Goal: Transaction & Acquisition: Purchase product/service

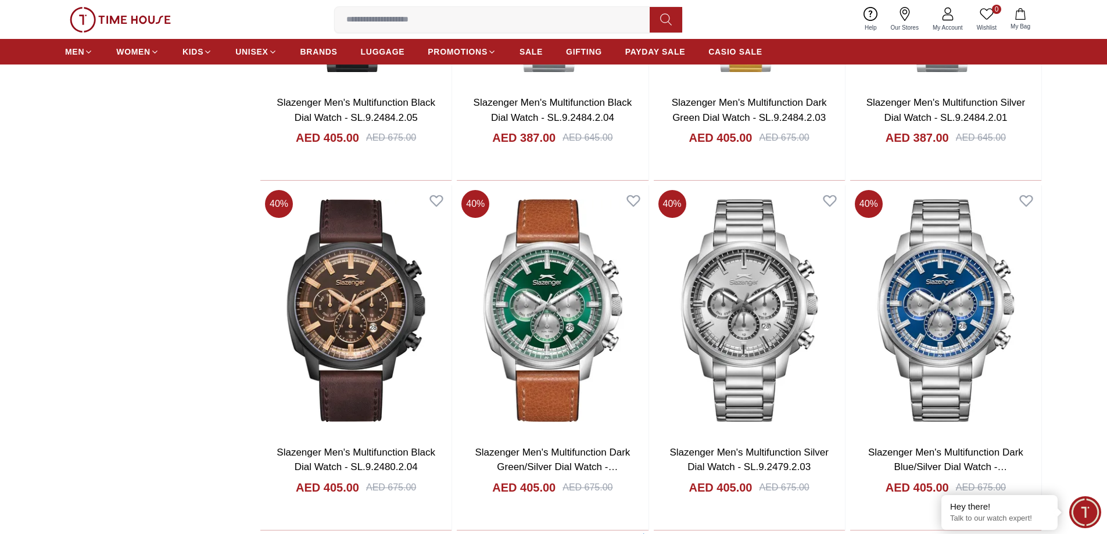
scroll to position [1860, 0]
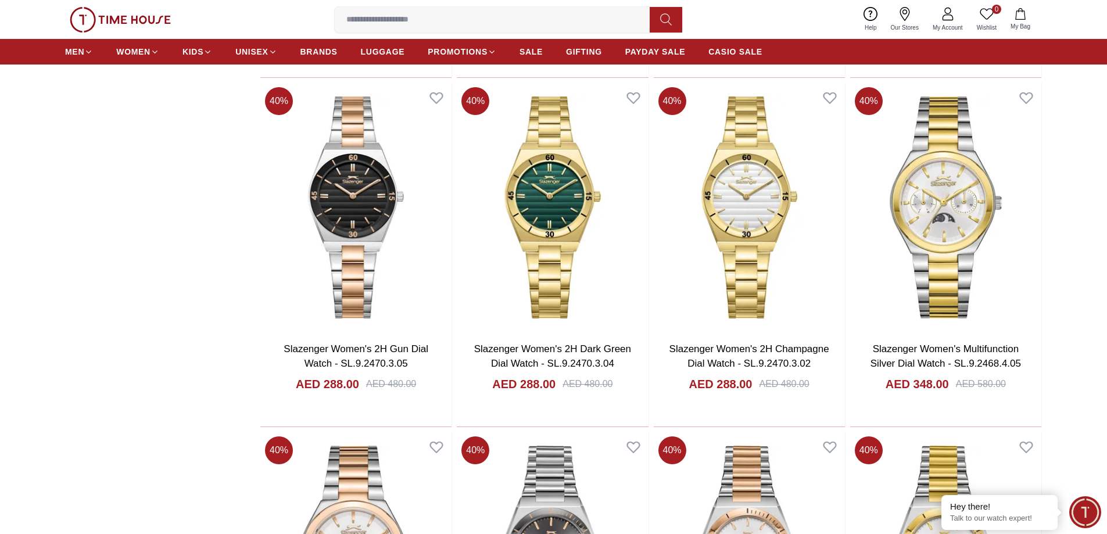
scroll to position [2383, 0]
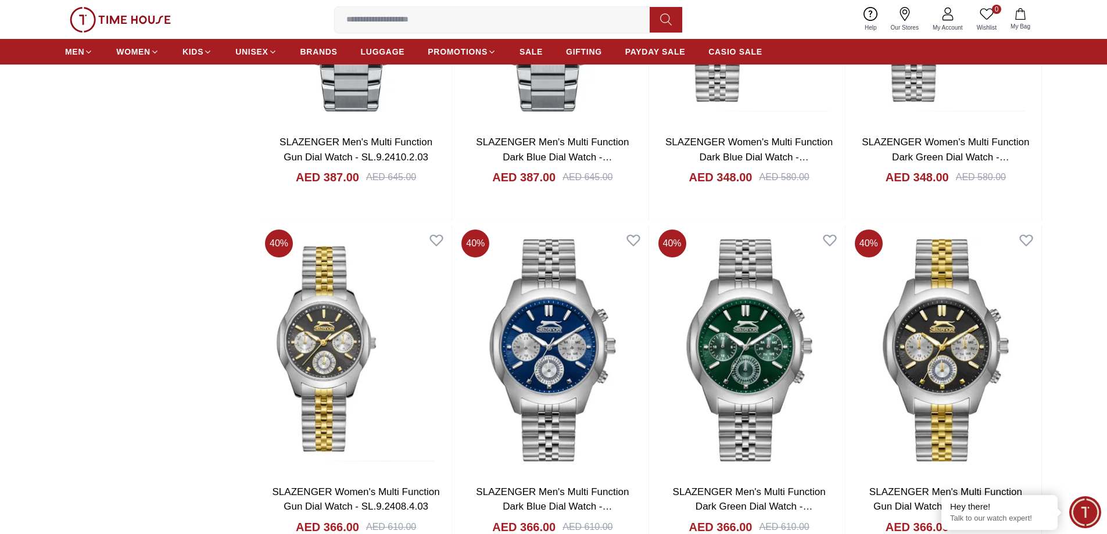
scroll to position [3603, 0]
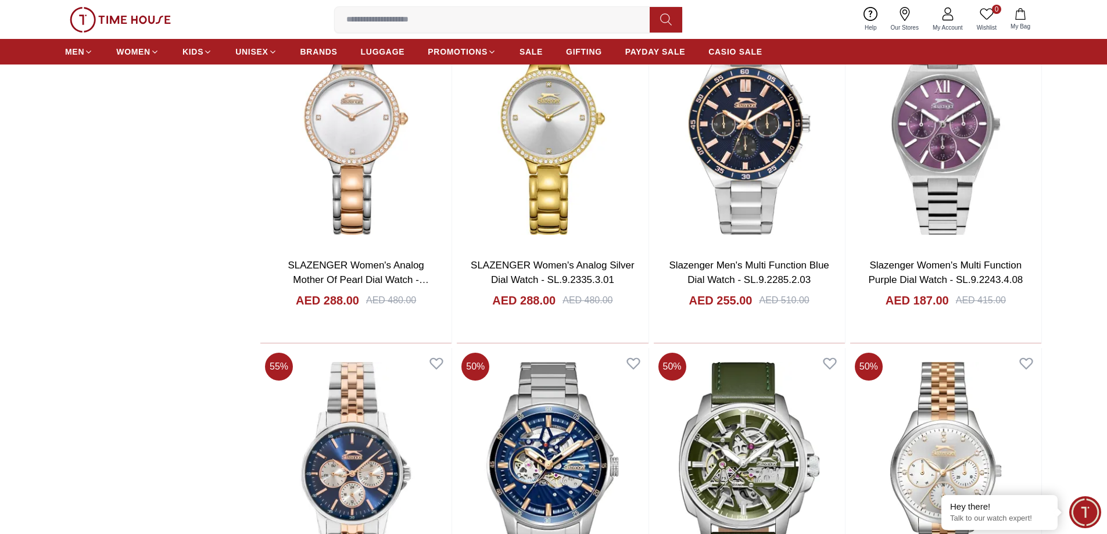
scroll to position [5405, 0]
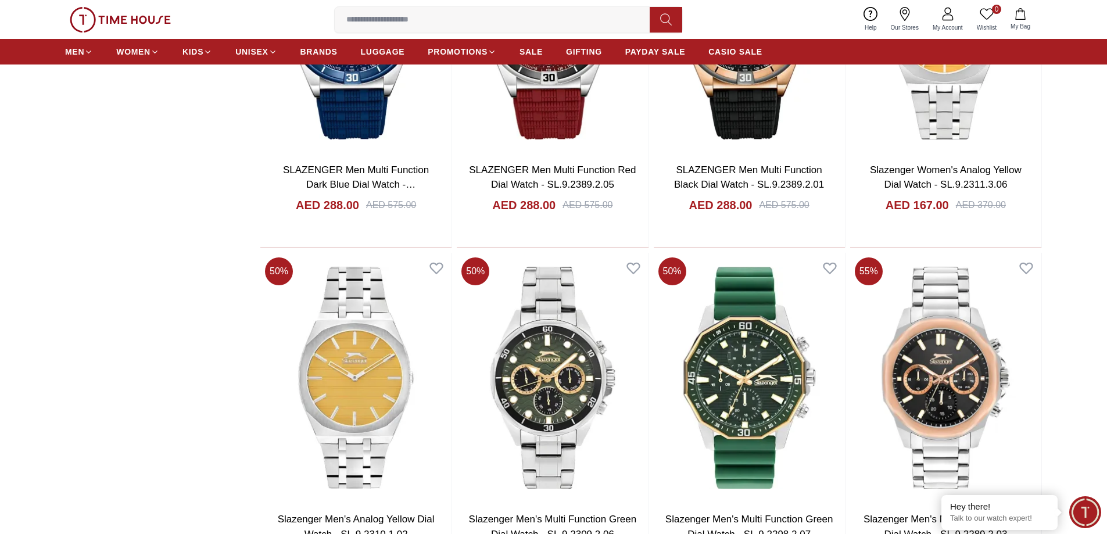
scroll to position [7090, 0]
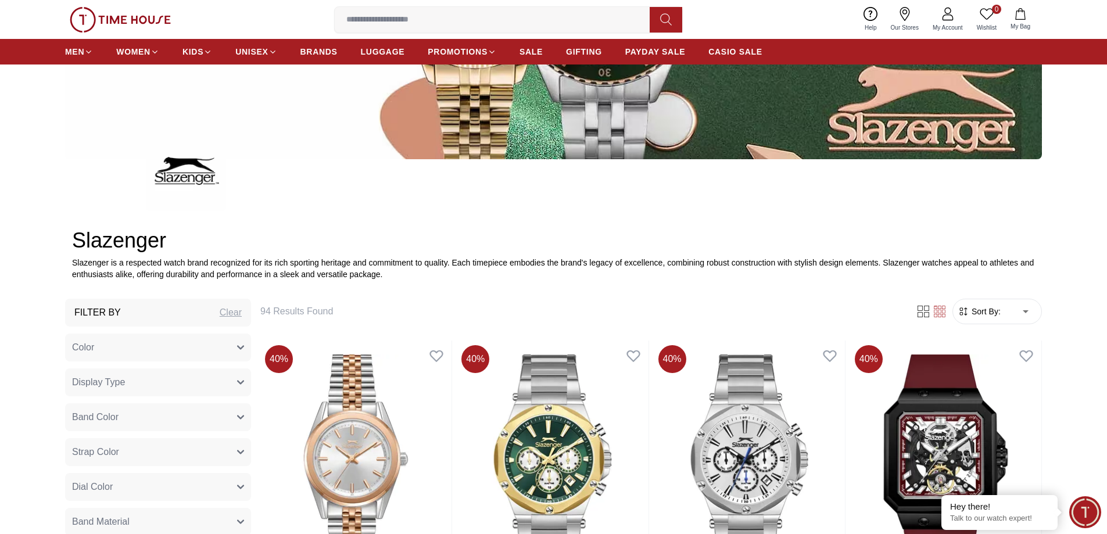
scroll to position [116, 0]
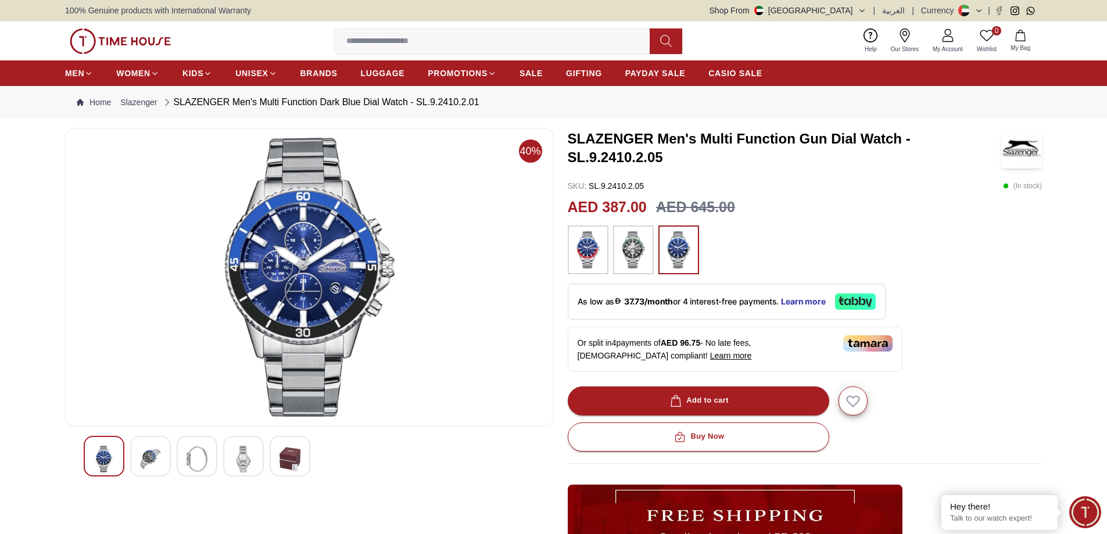
click at [586, 246] on img at bounding box center [588, 249] width 29 height 37
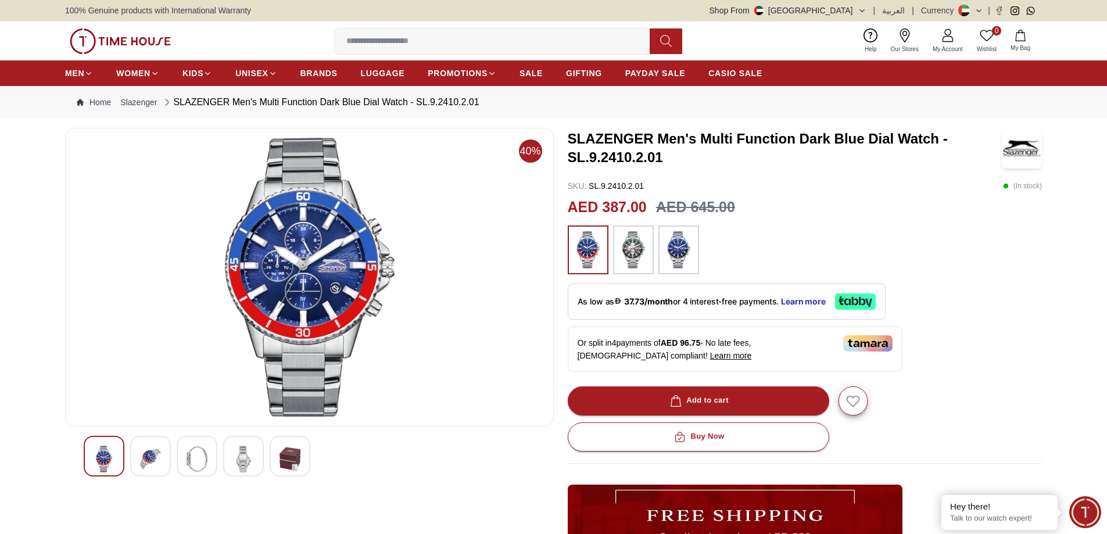
click at [671, 249] on img at bounding box center [678, 249] width 29 height 37
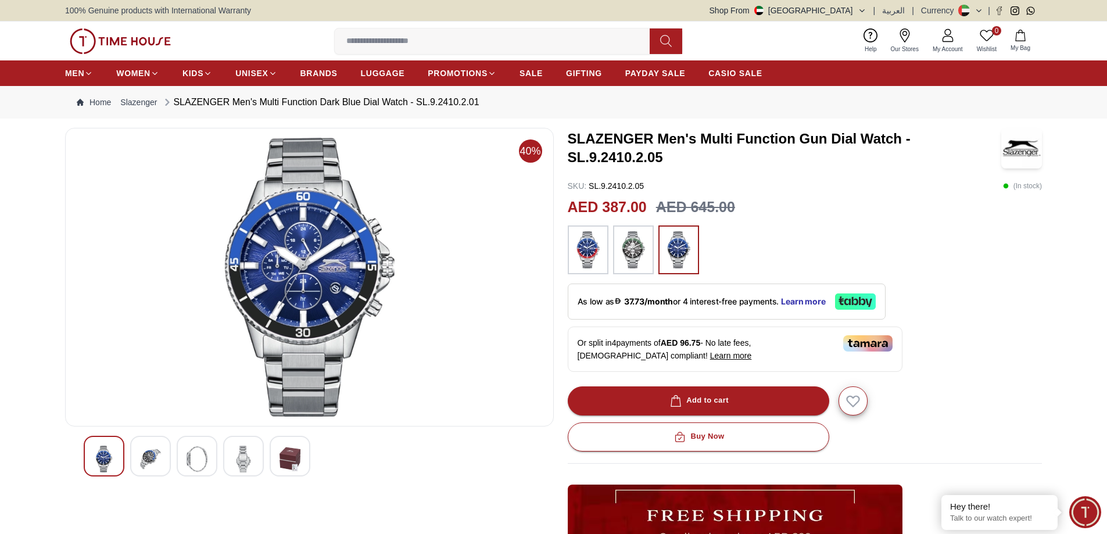
click at [151, 456] on img at bounding box center [150, 459] width 21 height 27
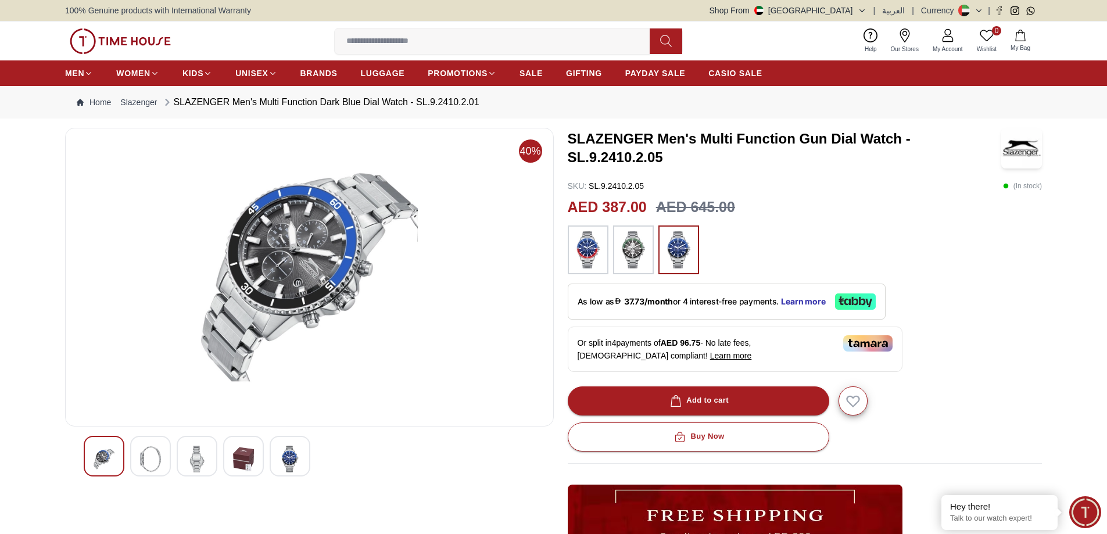
click at [192, 458] on img at bounding box center [197, 459] width 21 height 27
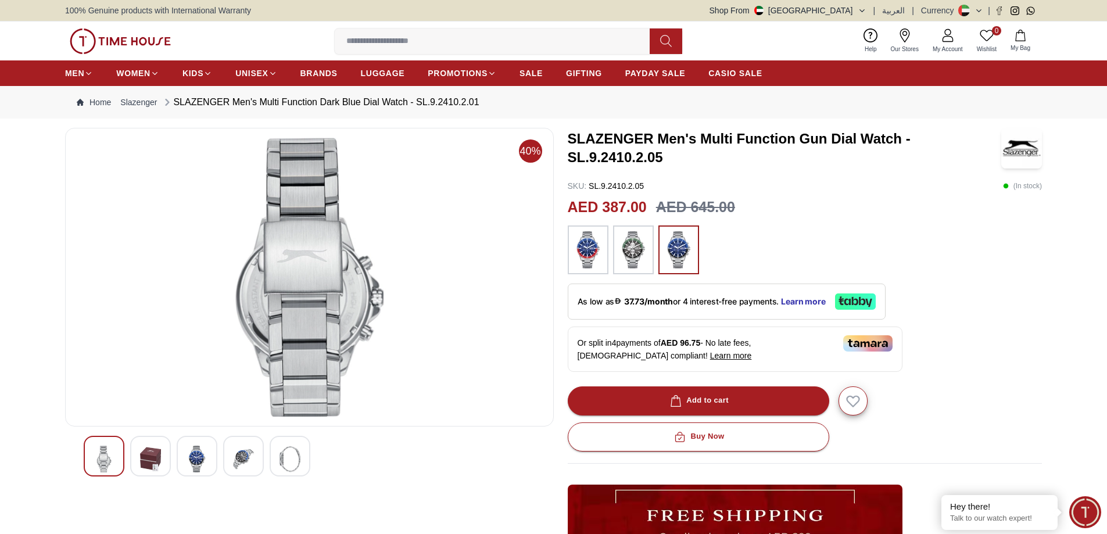
click at [231, 458] on div at bounding box center [243, 456] width 41 height 41
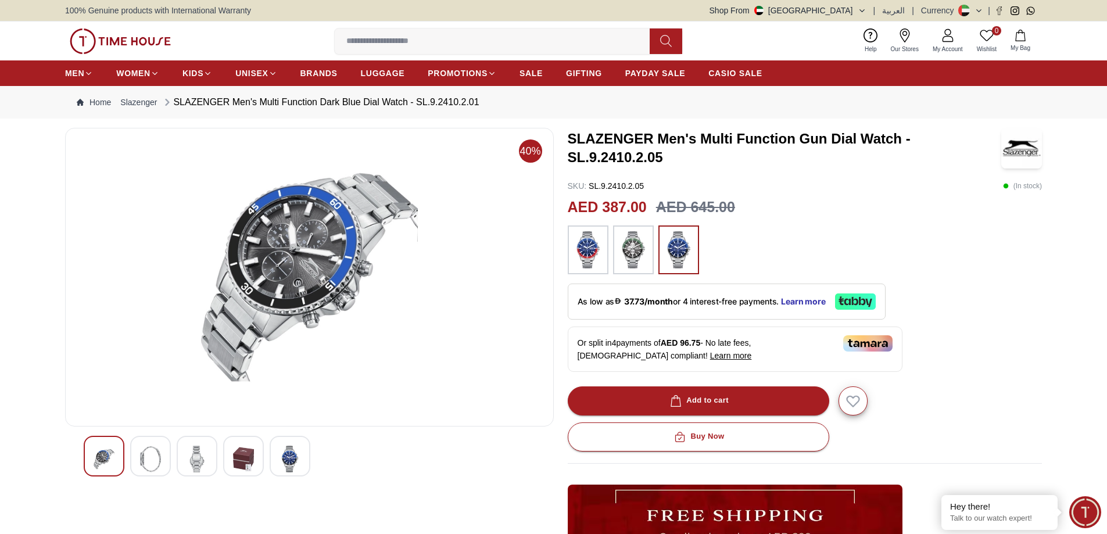
click at [232, 456] on div at bounding box center [243, 456] width 41 height 41
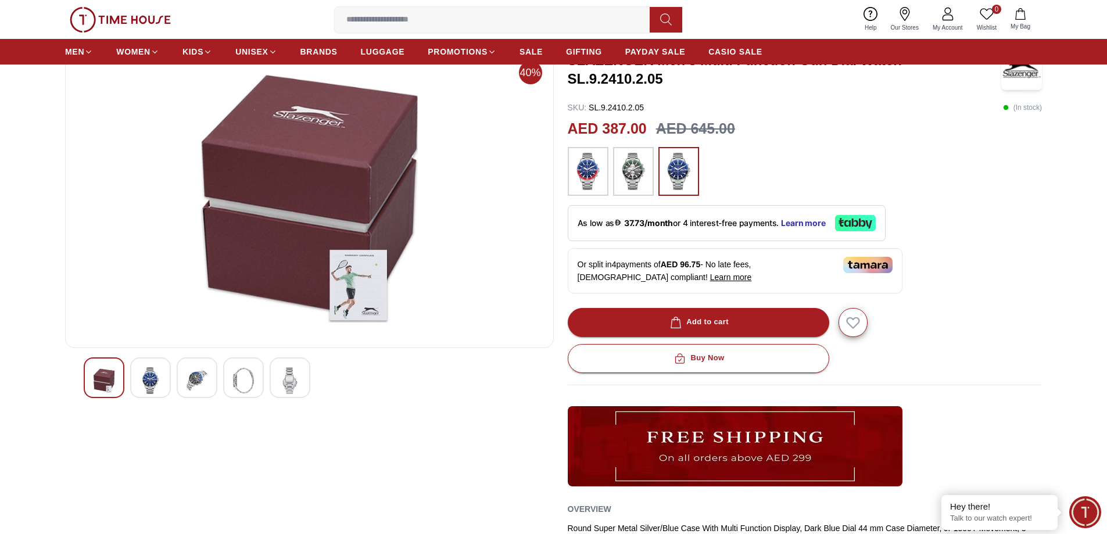
scroll to position [58, 0]
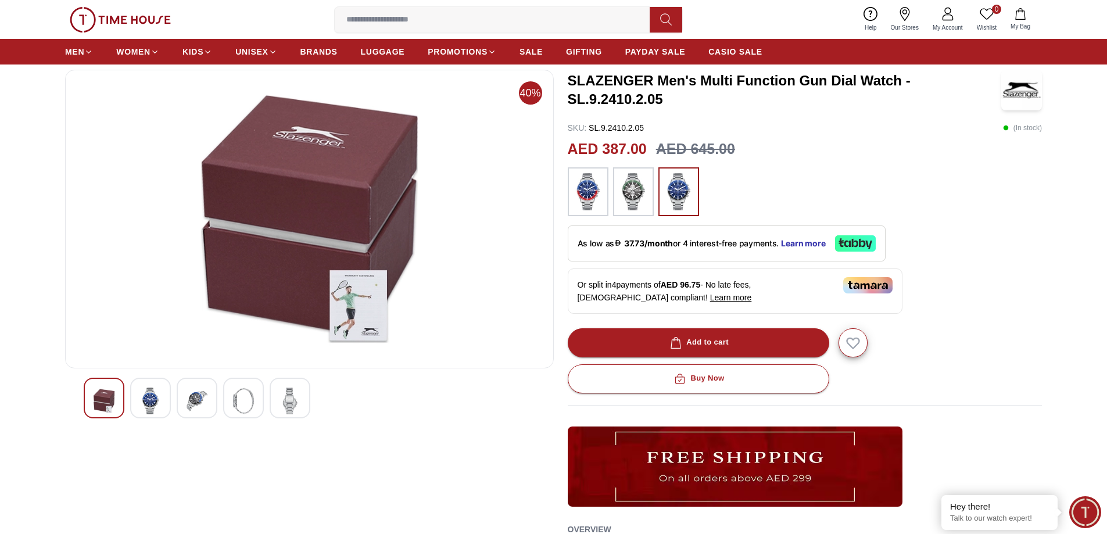
click at [613, 303] on div "Or split in 4 payments of AED 96.75 - No late fees, Sharia compliant! Learn more" at bounding box center [735, 291] width 335 height 45
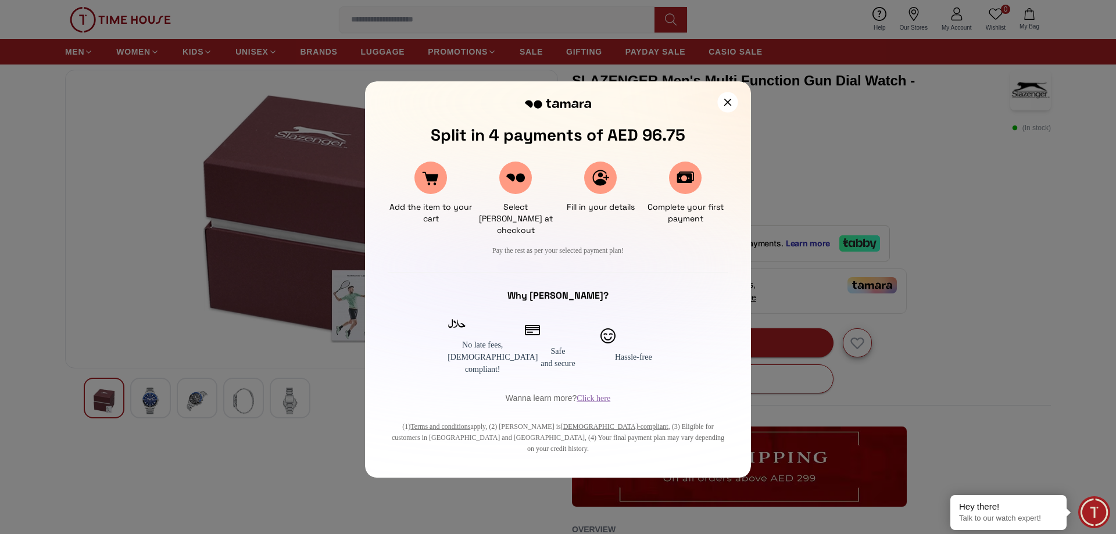
click at [726, 100] on icon at bounding box center [728, 103] width 8 height 8
